Goal: Task Accomplishment & Management: Use online tool/utility

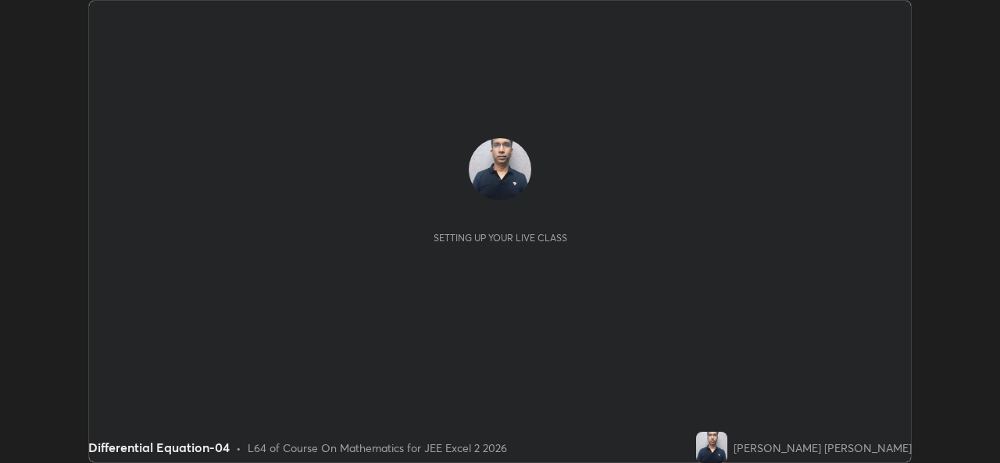
scroll to position [463, 999]
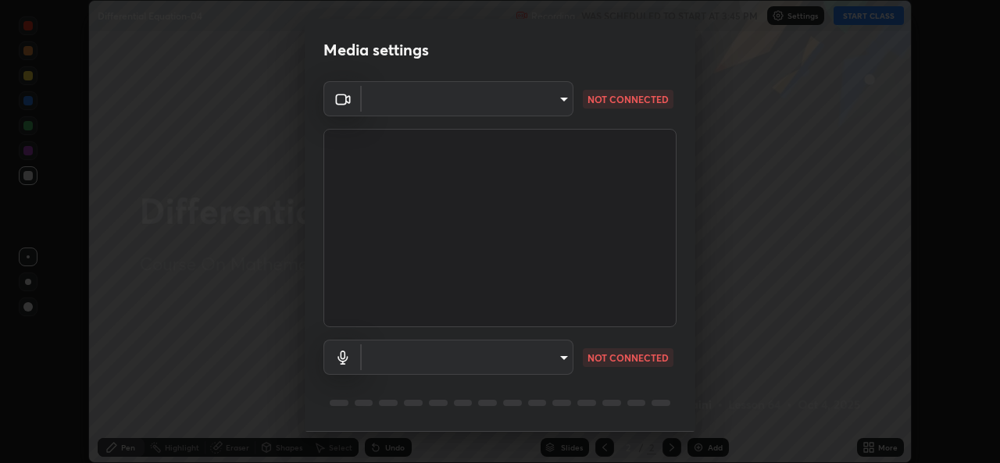
type input "8c418aeef4d3b5edea4483348ed79c6cfc111d491efea048442269b0b349be07"
type input "edb9b2b923e2e95d4b922bc063ce739172066975ce991596ad203c88d52e4082"
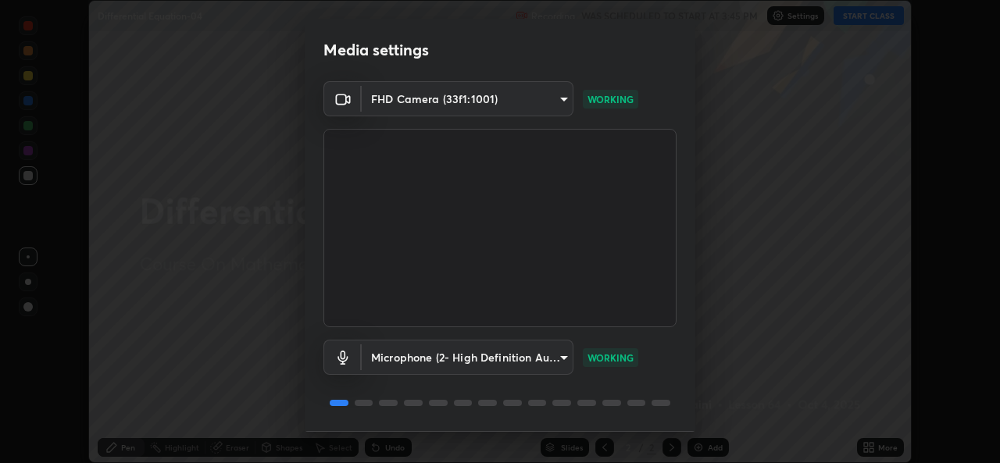
scroll to position [49, 0]
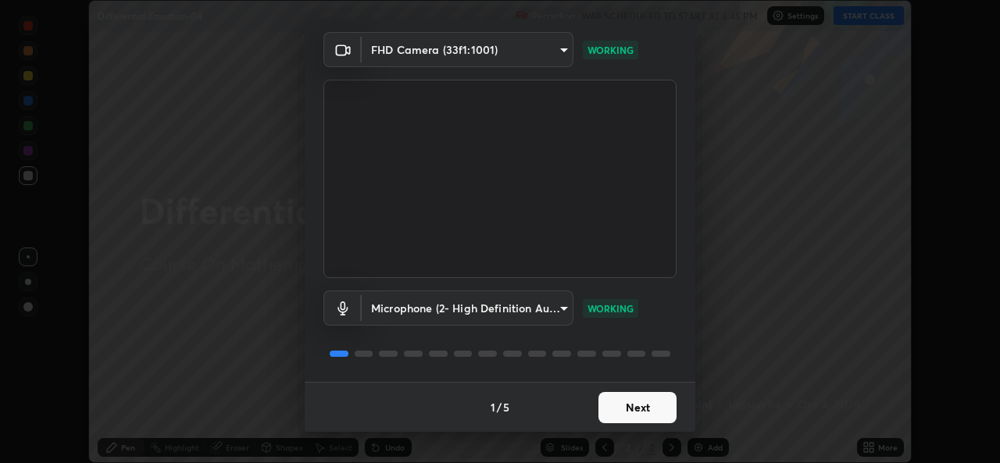
click at [642, 406] on button "Next" at bounding box center [637, 407] width 78 height 31
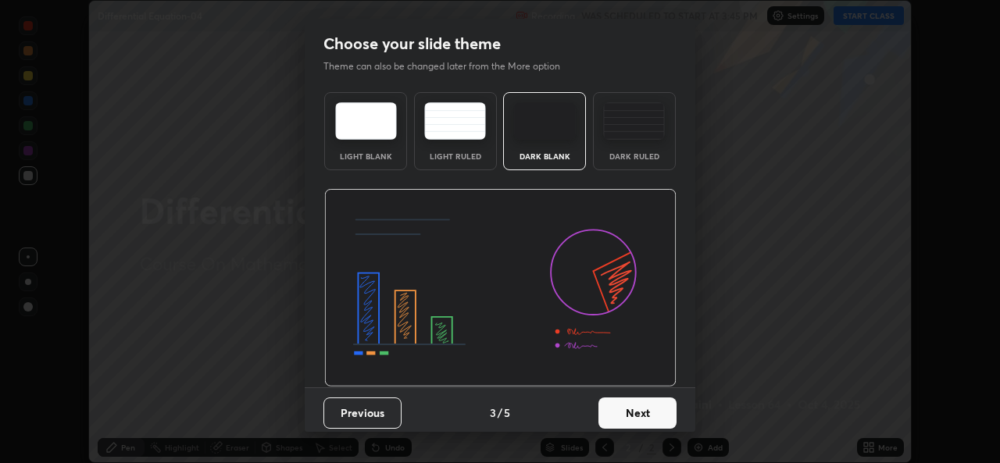
click at [648, 413] on button "Next" at bounding box center [637, 413] width 78 height 31
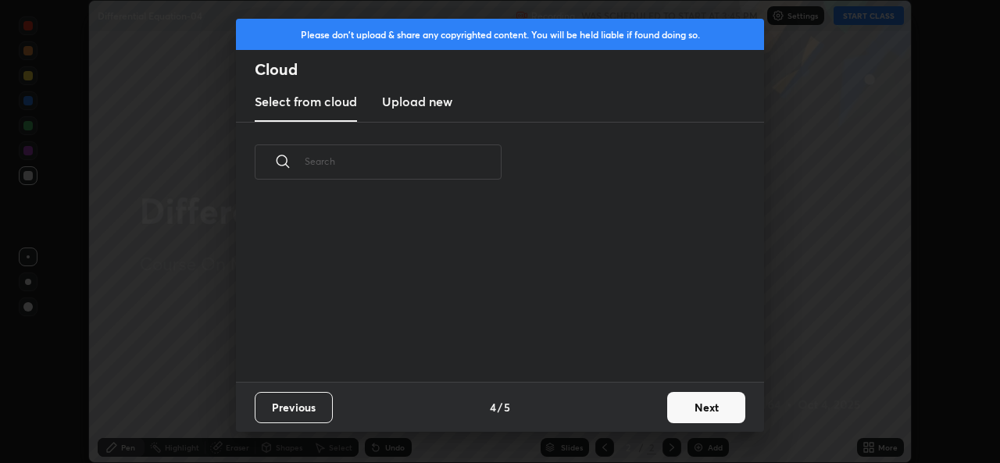
click at [697, 405] on button "Next" at bounding box center [706, 407] width 78 height 31
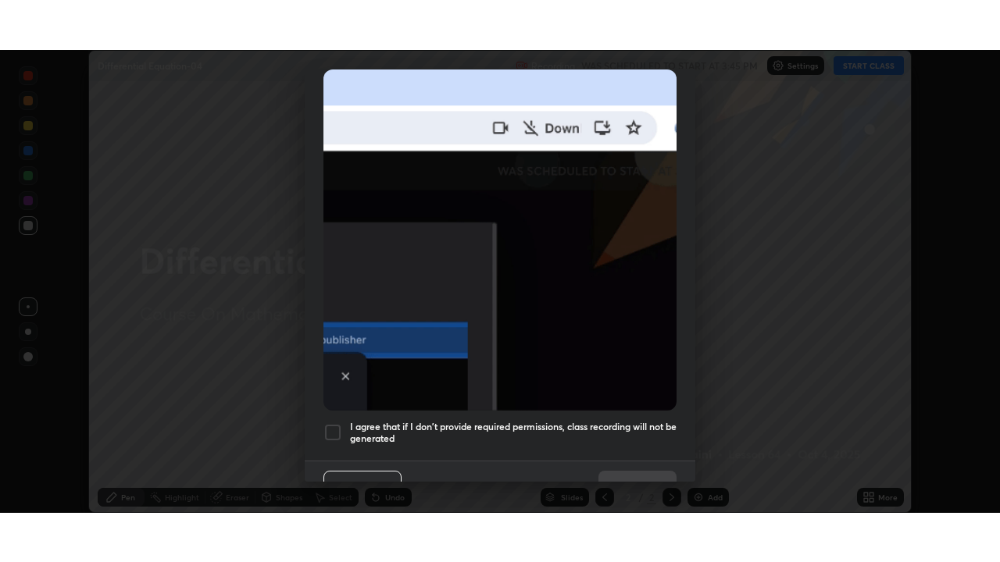
scroll to position [368, 0]
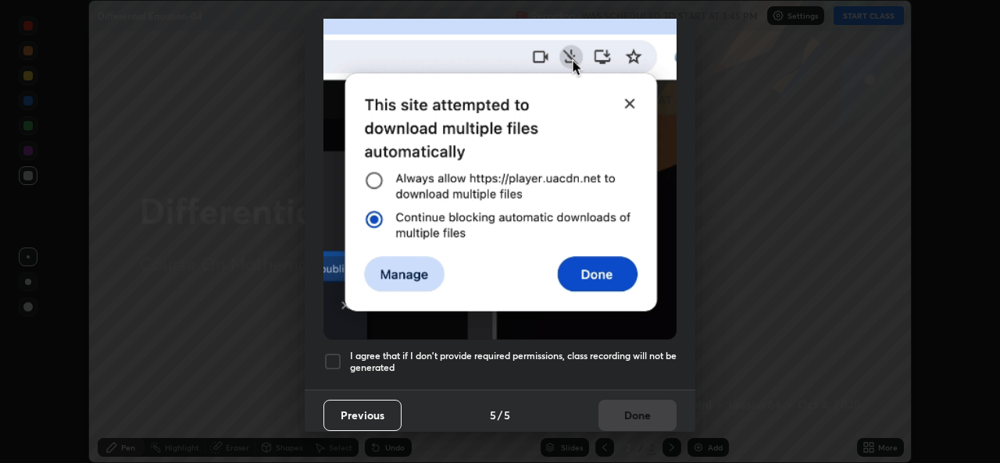
click at [632, 351] on h5 "I agree that if I don't provide required permissions, class recording will not …" at bounding box center [513, 362] width 326 height 24
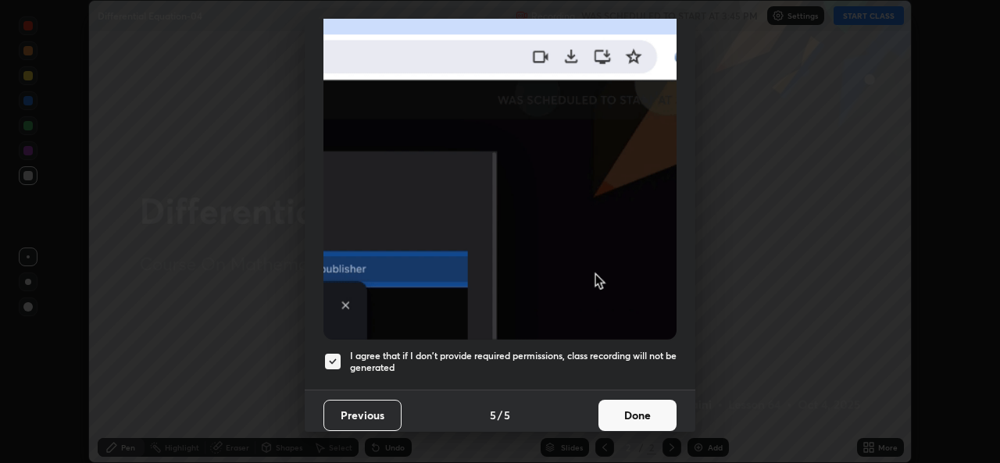
click at [644, 412] on button "Done" at bounding box center [637, 415] width 78 height 31
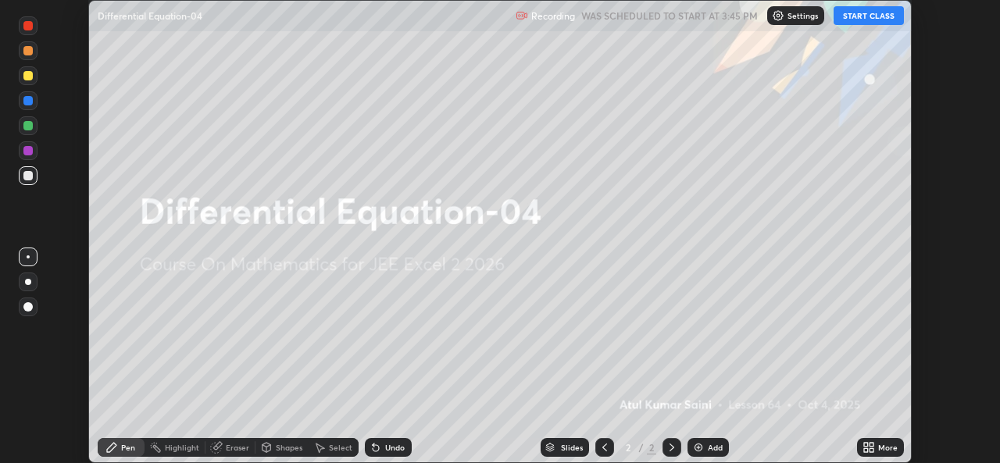
click at [872, 451] on icon at bounding box center [871, 450] width 4 height 4
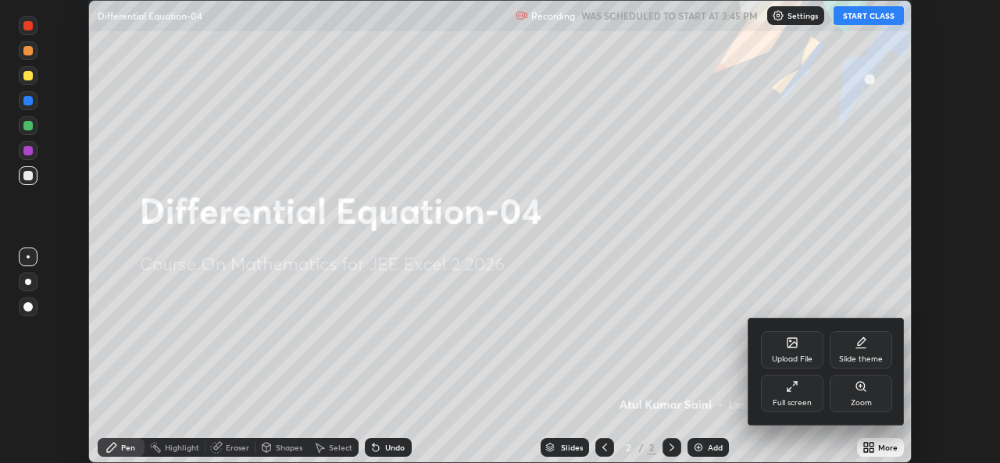
click at [794, 401] on div "Full screen" at bounding box center [791, 403] width 39 height 8
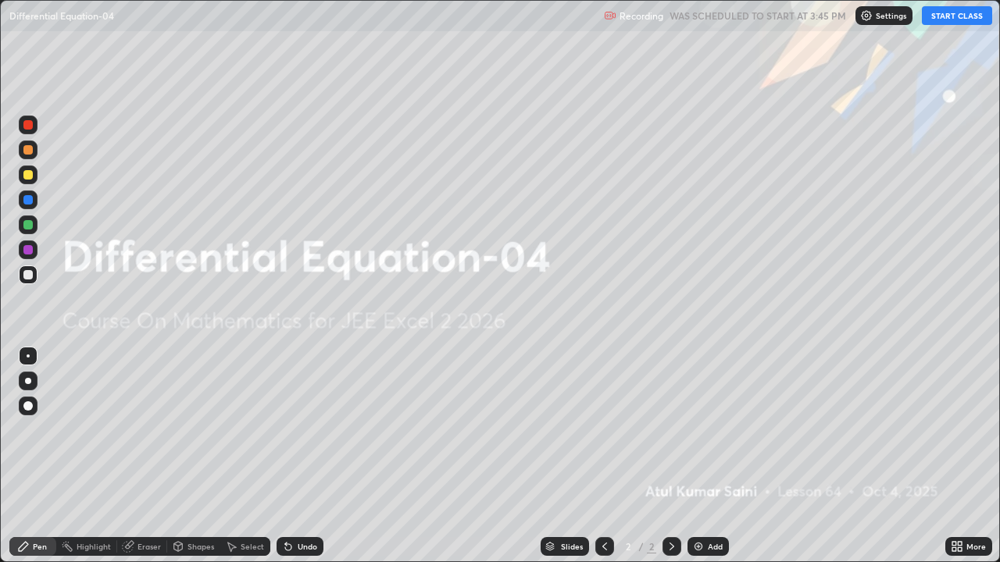
scroll to position [562, 1000]
click at [960, 20] on button "START CLASS" at bounding box center [957, 15] width 70 height 19
click at [710, 462] on div "Add" at bounding box center [715, 547] width 15 height 8
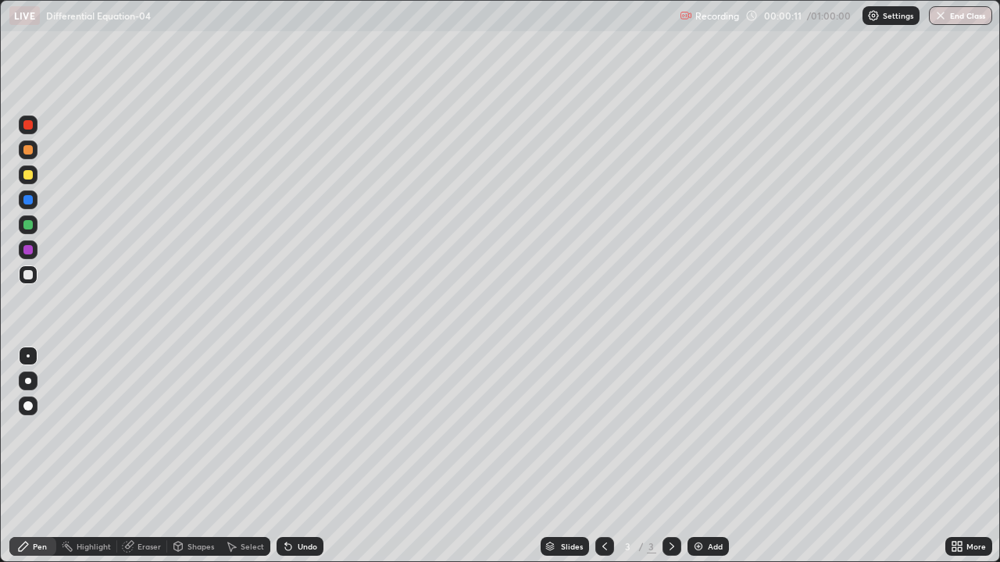
click at [29, 178] on div at bounding box center [27, 174] width 9 height 9
click at [31, 226] on div at bounding box center [27, 224] width 9 height 9
click at [298, 462] on div "Undo" at bounding box center [308, 547] width 20 height 8
click at [708, 462] on div "Add" at bounding box center [715, 547] width 15 height 8
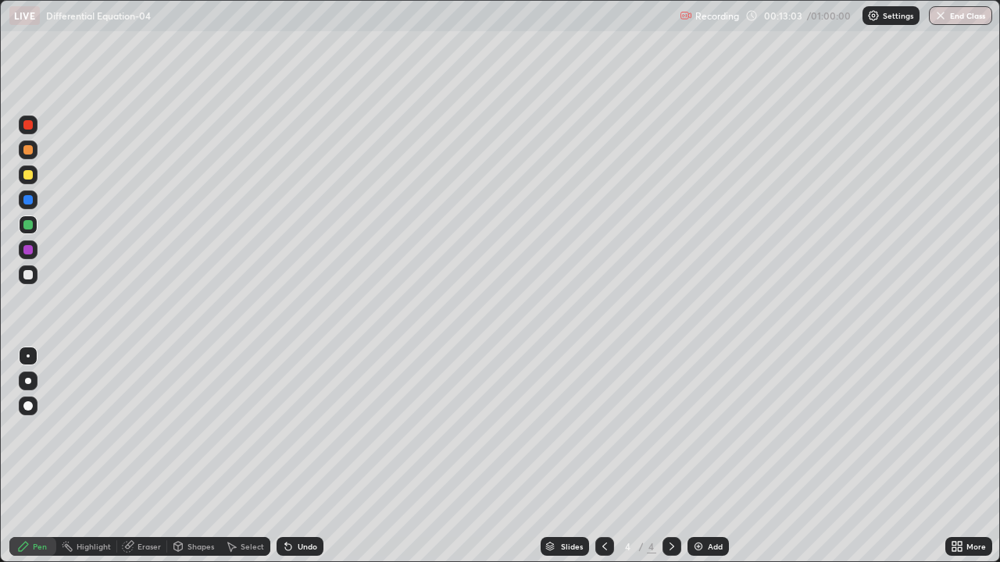
click at [605, 462] on icon at bounding box center [604, 546] width 12 height 12
click at [669, 462] on icon at bounding box center [671, 547] width 5 height 8
click at [298, 462] on div "Undo" at bounding box center [308, 547] width 20 height 8
click at [708, 462] on div "Add" at bounding box center [715, 547] width 15 height 8
click at [27, 273] on div at bounding box center [27, 274] width 9 height 9
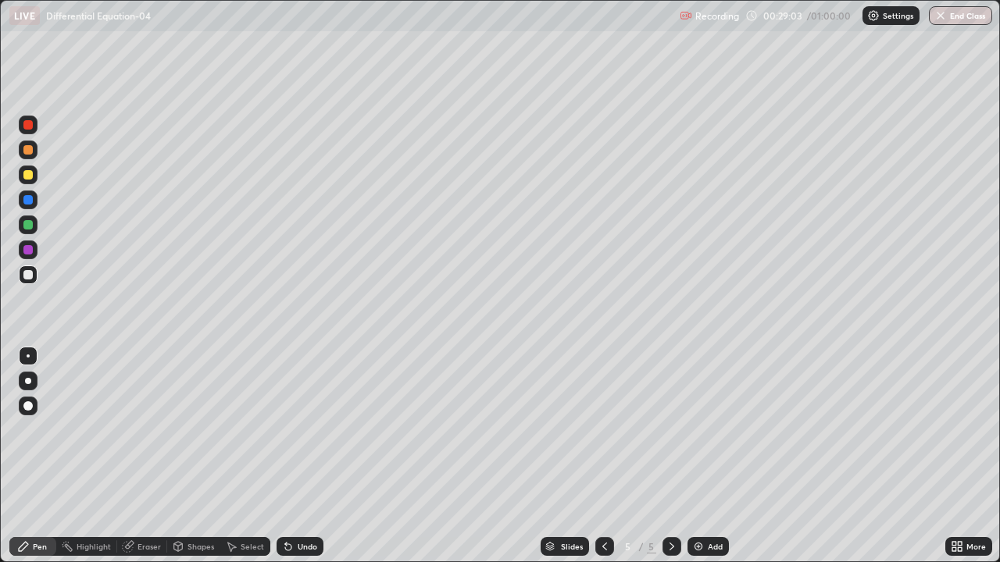
click at [715, 462] on div "Add" at bounding box center [715, 547] width 15 height 8
click at [30, 226] on div at bounding box center [27, 224] width 9 height 9
click at [302, 462] on div "Undo" at bounding box center [308, 547] width 20 height 8
click at [708, 462] on div "Add" at bounding box center [715, 547] width 15 height 8
click at [718, 462] on div "Add" at bounding box center [715, 547] width 15 height 8
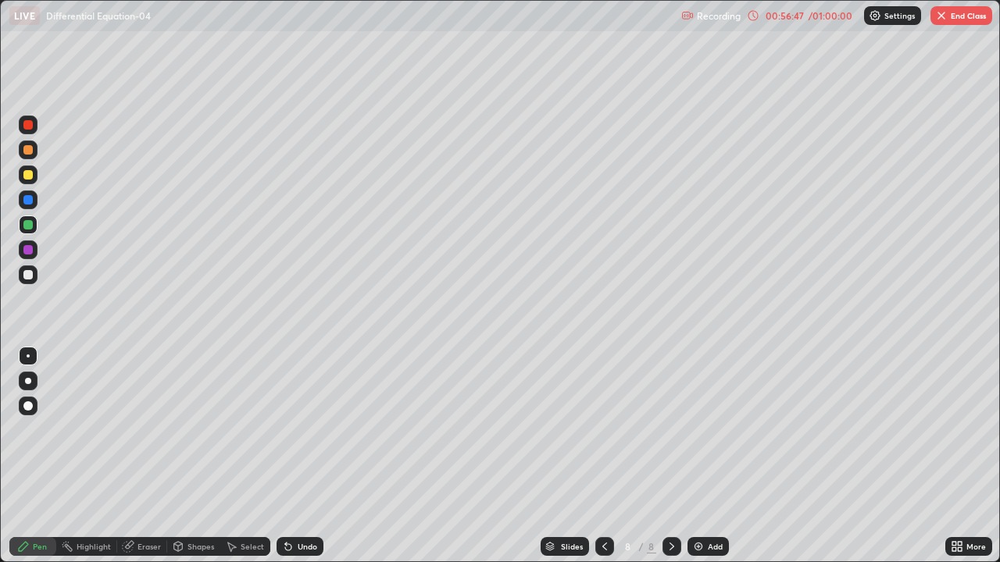
click at [713, 462] on div "Add" at bounding box center [715, 547] width 15 height 8
click at [951, 17] on button "End Class" at bounding box center [961, 15] width 62 height 19
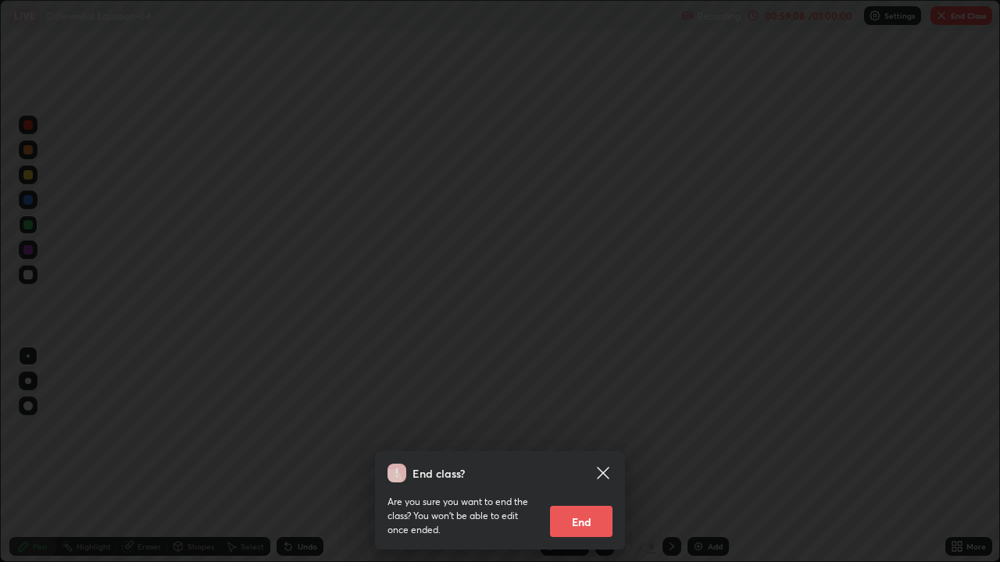
click at [568, 462] on button "End" at bounding box center [581, 521] width 62 height 31
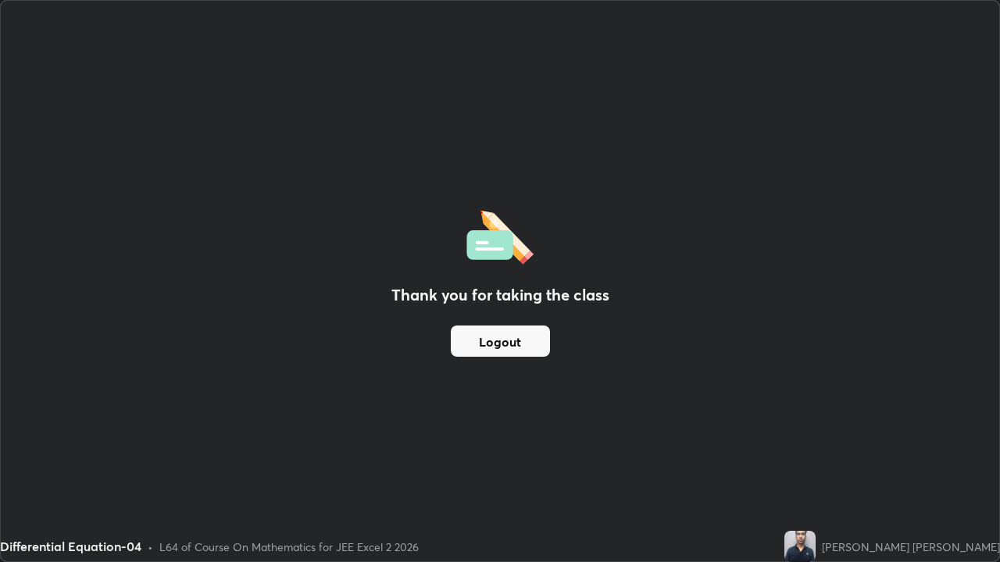
click at [504, 341] on button "Logout" at bounding box center [500, 341] width 99 height 31
